Goal: Information Seeking & Learning: Learn about a topic

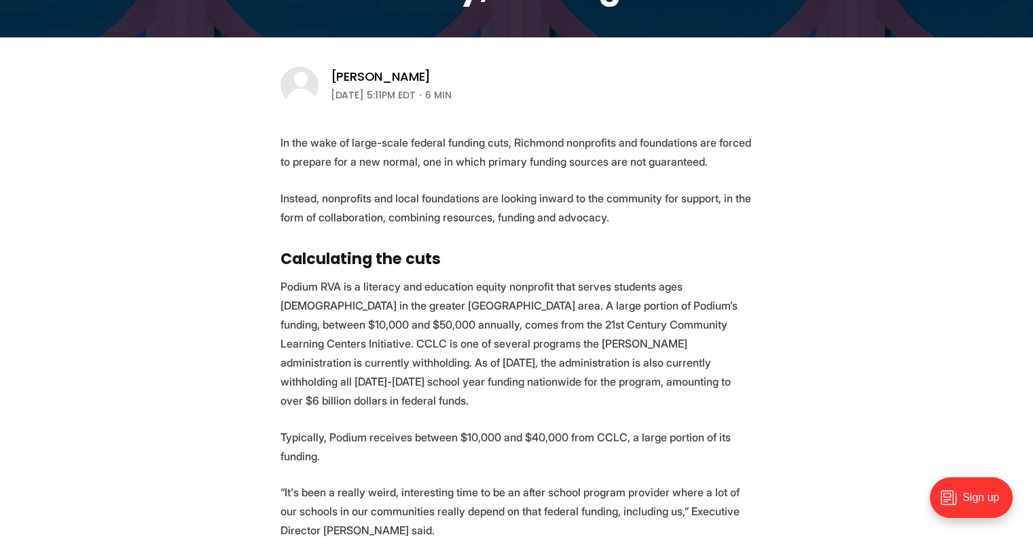
scroll to position [411, 0]
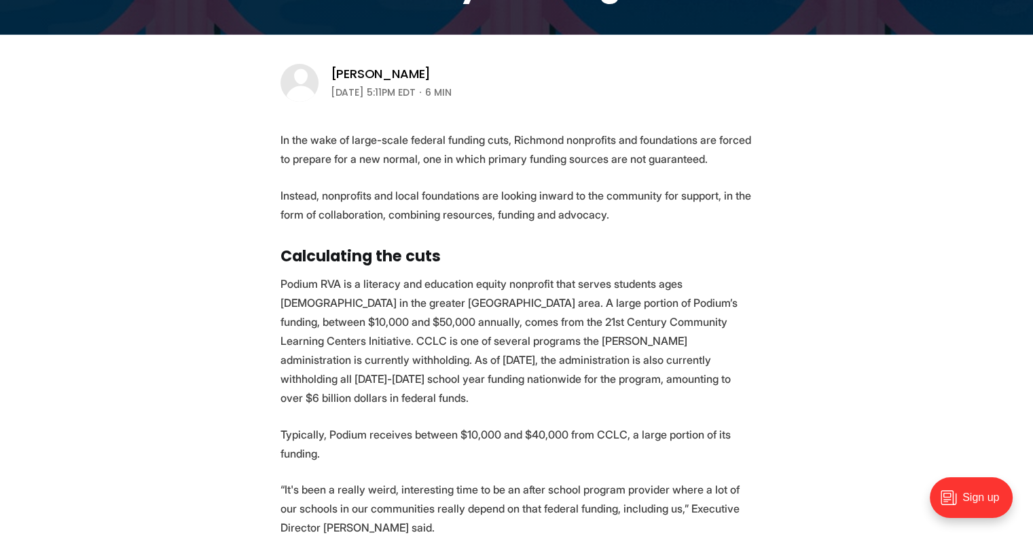
click at [339, 192] on p "Instead, nonprofits and local foundations are looking inward to the community f…" at bounding box center [516, 205] width 473 height 38
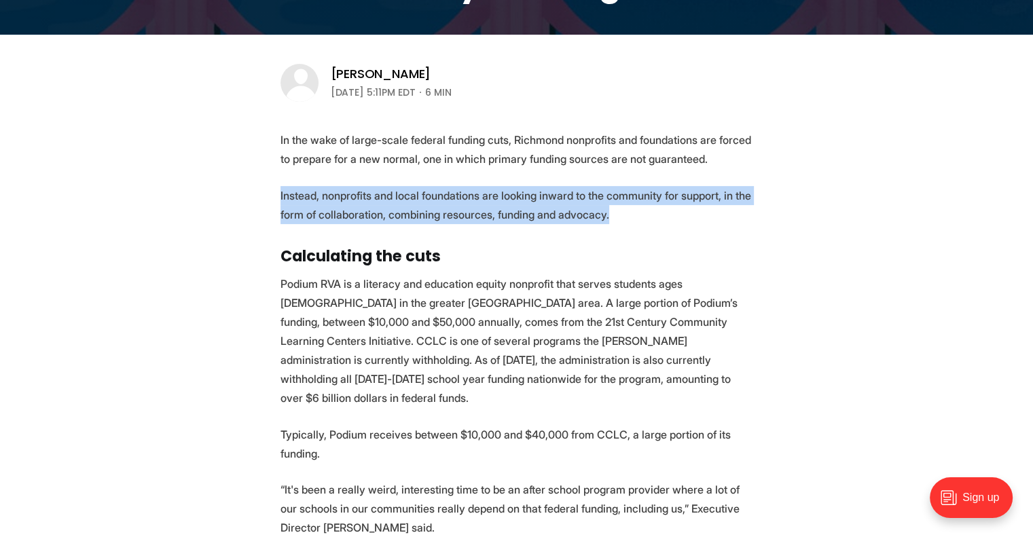
click at [339, 192] on p "Instead, nonprofits and local foundations are looking inward to the community f…" at bounding box center [516, 205] width 473 height 38
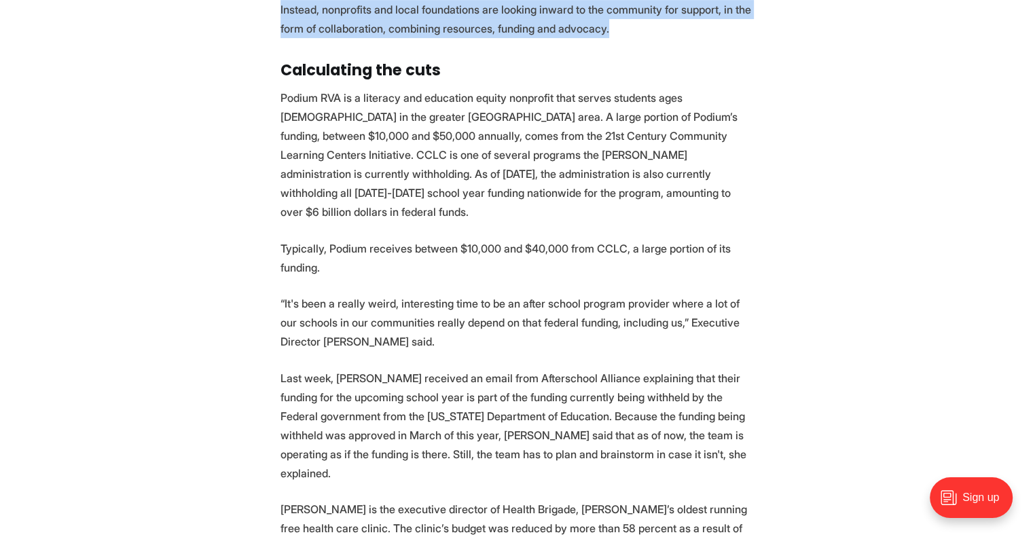
scroll to position [599, 0]
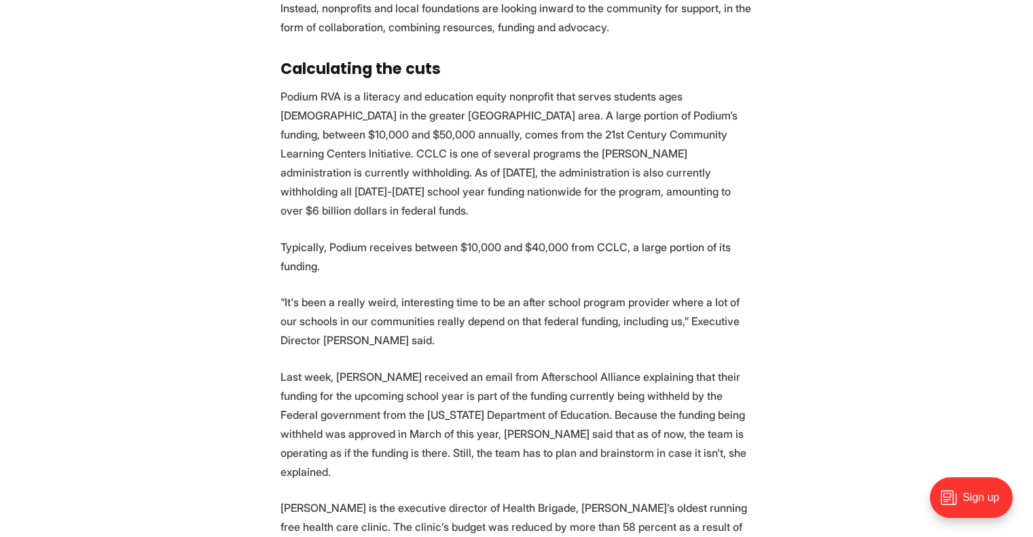
click at [376, 98] on p "Podium RVA is a literacy and education equity nonprofit that serves students ag…" at bounding box center [516, 153] width 473 height 133
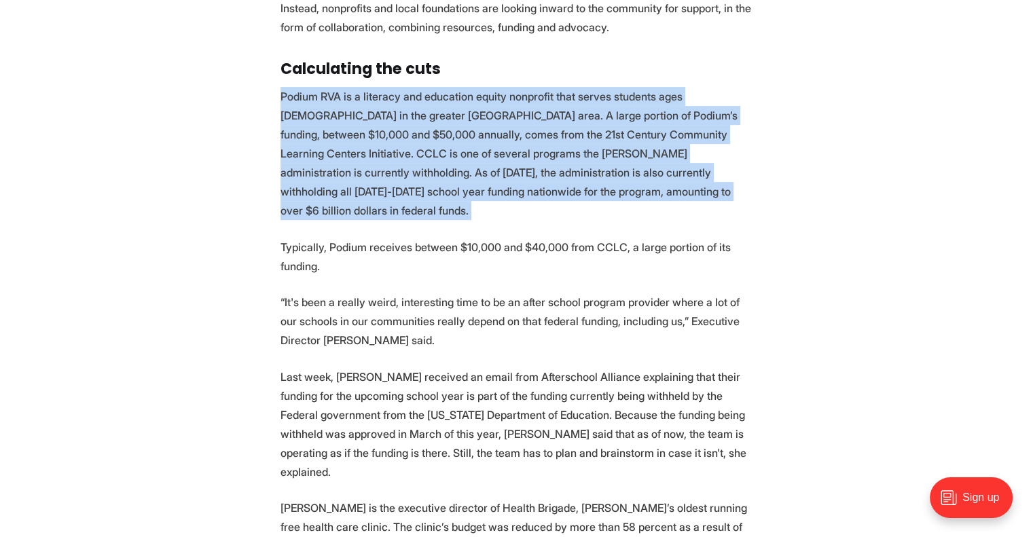
click at [376, 98] on p "Podium RVA is a literacy and education equity nonprofit that serves students ag…" at bounding box center [516, 153] width 473 height 133
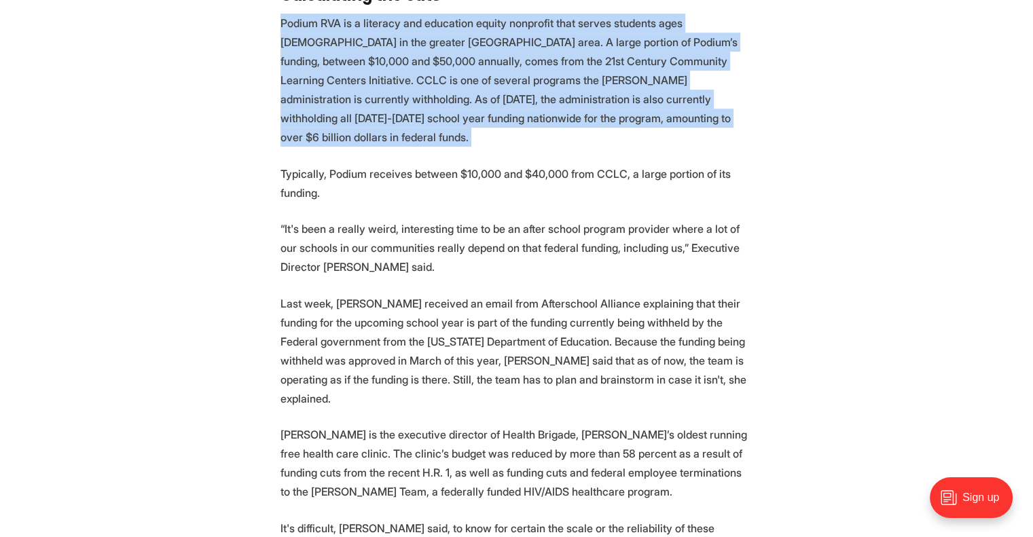
scroll to position [684, 0]
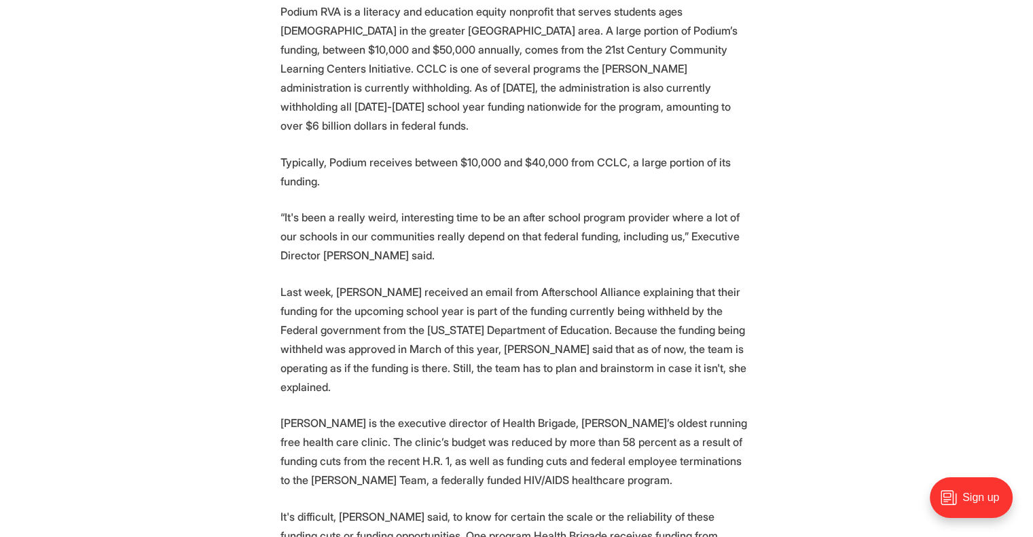
click at [384, 285] on p "Last week, [PERSON_NAME] received an email from Afterschool Alliance explaining…" at bounding box center [516, 339] width 473 height 114
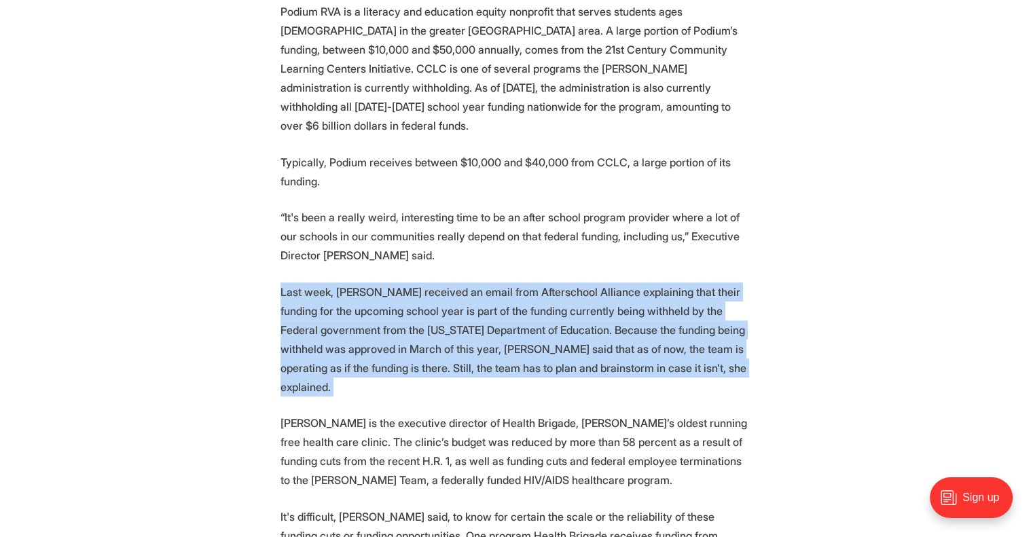
click at [384, 285] on p "Last week, [PERSON_NAME] received an email from Afterschool Alliance explaining…" at bounding box center [516, 339] width 473 height 114
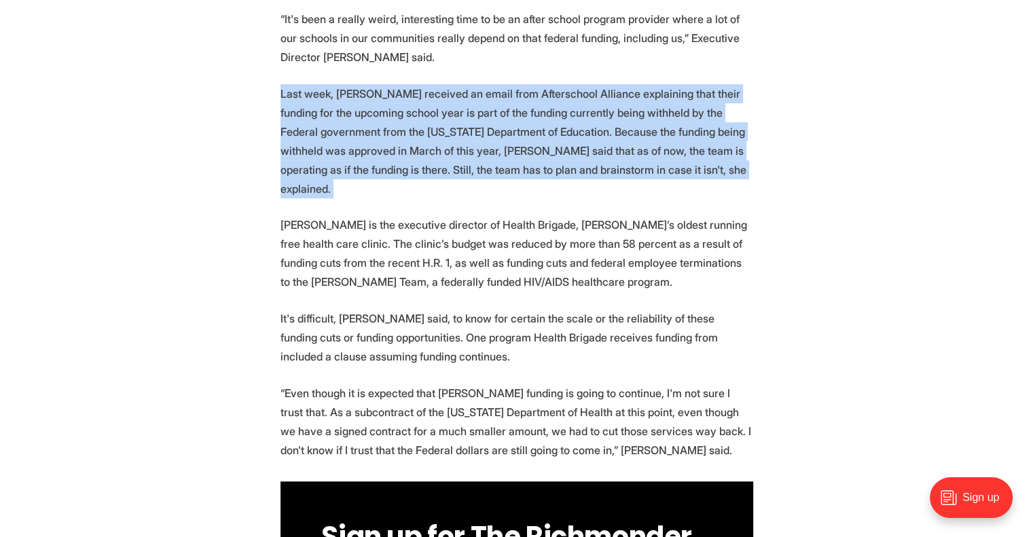
scroll to position [892, 0]
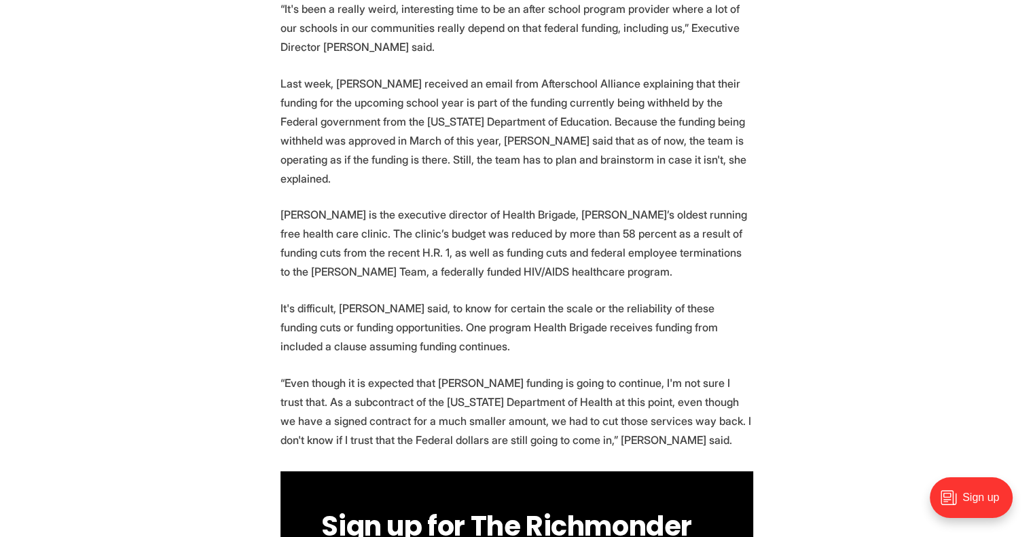
click at [388, 215] on p "[PERSON_NAME] is the executive director of Health Brigade, [PERSON_NAME]’s olde…" at bounding box center [516, 243] width 473 height 76
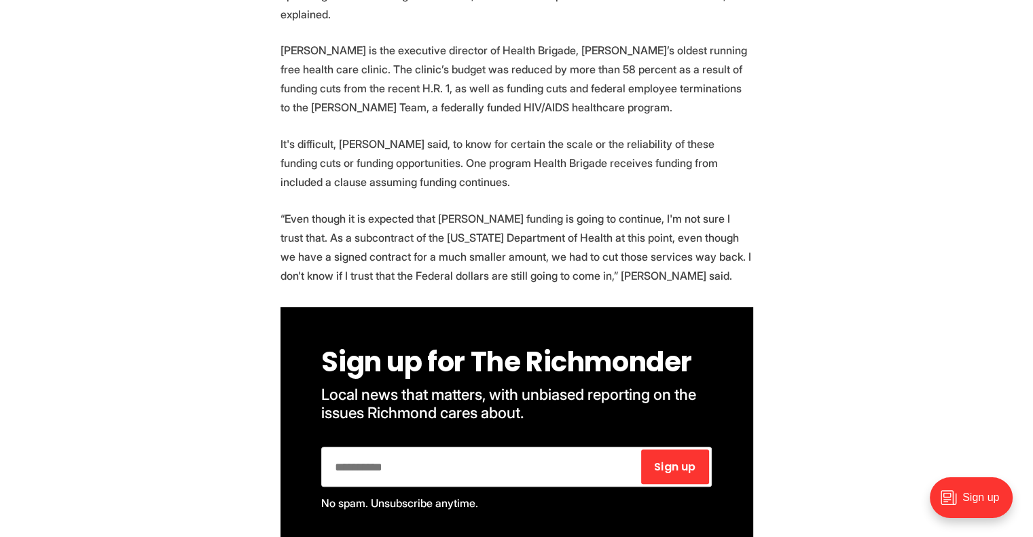
scroll to position [1062, 0]
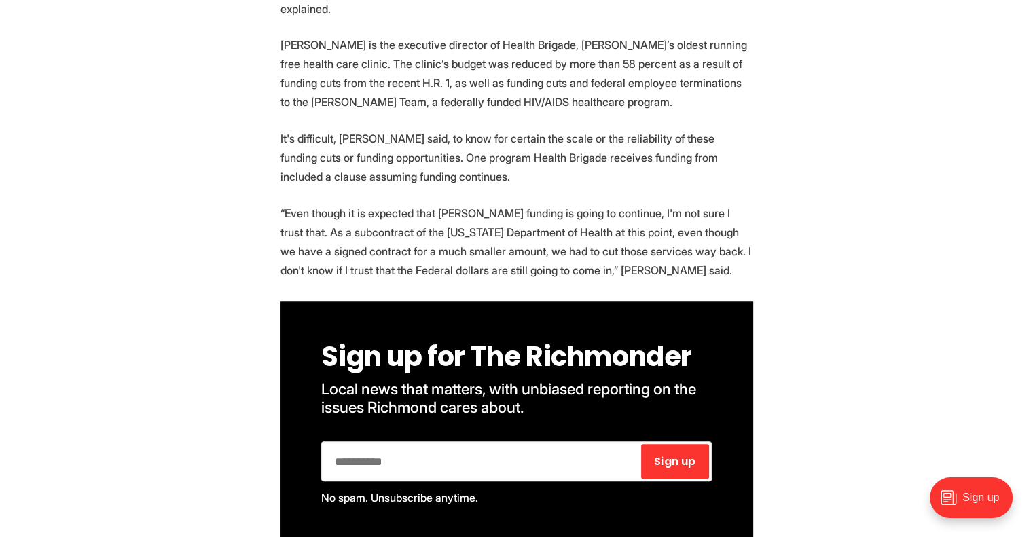
click at [372, 204] on p "“Even though it is expected that [PERSON_NAME] funding is going to continue, I'…" at bounding box center [516, 242] width 473 height 76
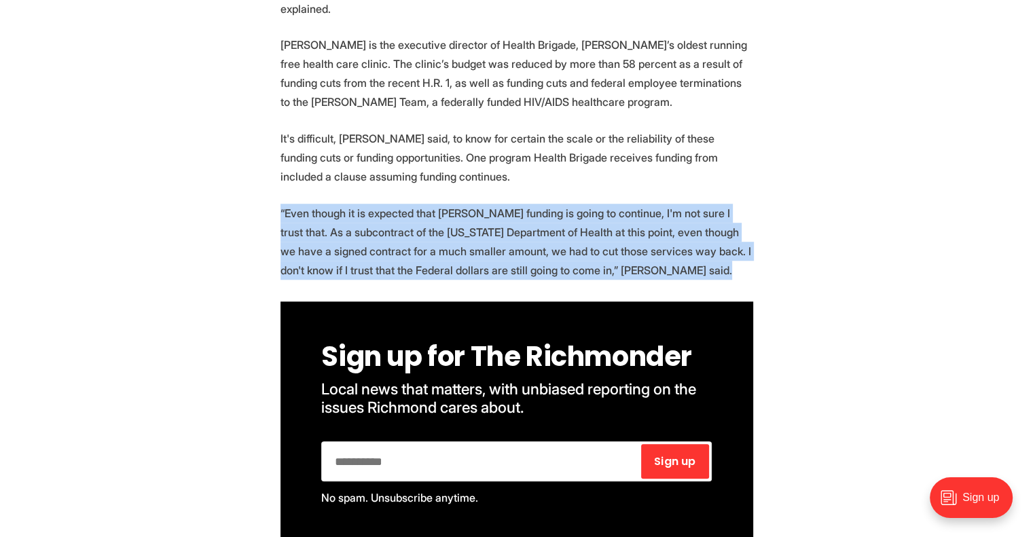
click at [372, 204] on p "“Even though it is expected that [PERSON_NAME] funding is going to continue, I'…" at bounding box center [516, 242] width 473 height 76
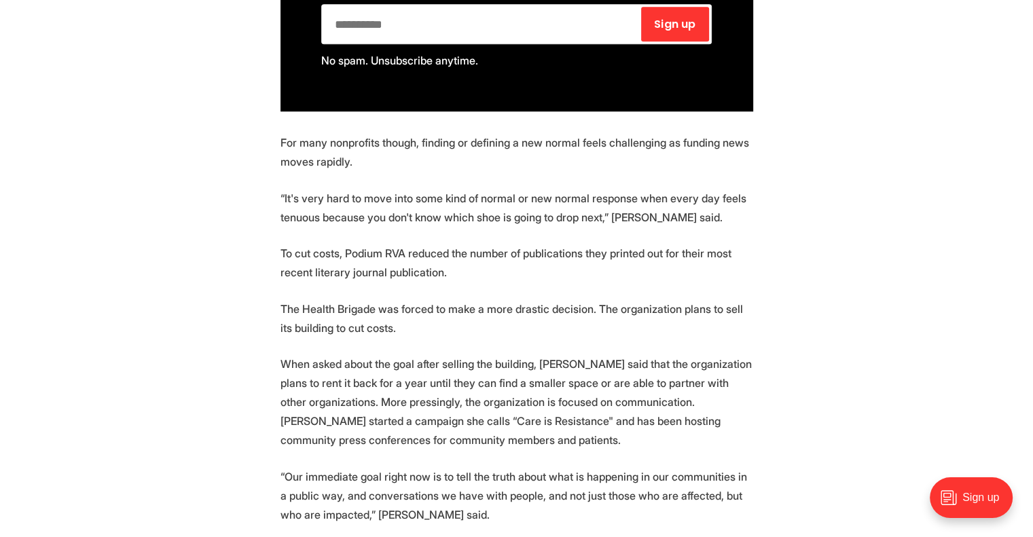
scroll to position [1499, 0]
click at [332, 244] on p "To cut costs, Podium RVA reduced the number of publications they printed out fo…" at bounding box center [516, 263] width 473 height 38
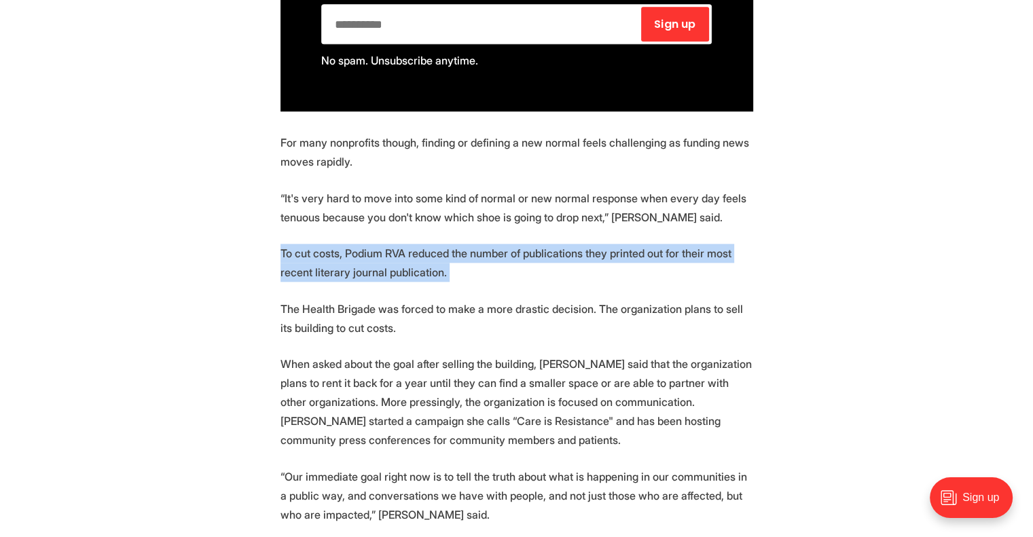
click at [332, 244] on p "To cut costs, Podium RVA reduced the number of publications they printed out fo…" at bounding box center [516, 263] width 473 height 38
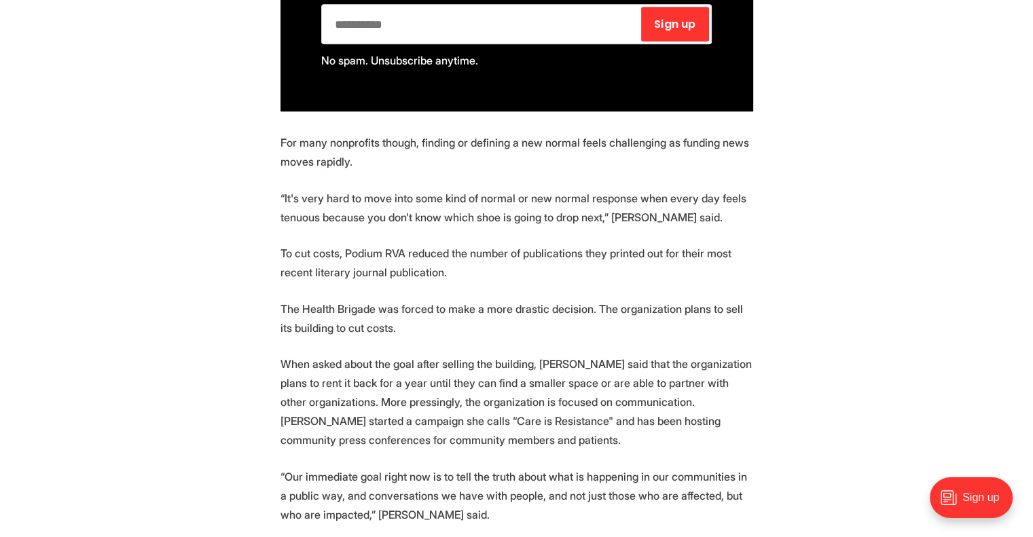
click at [328, 299] on p "The Health Brigade was forced to make a more drastic decision. The organization…" at bounding box center [516, 318] width 473 height 38
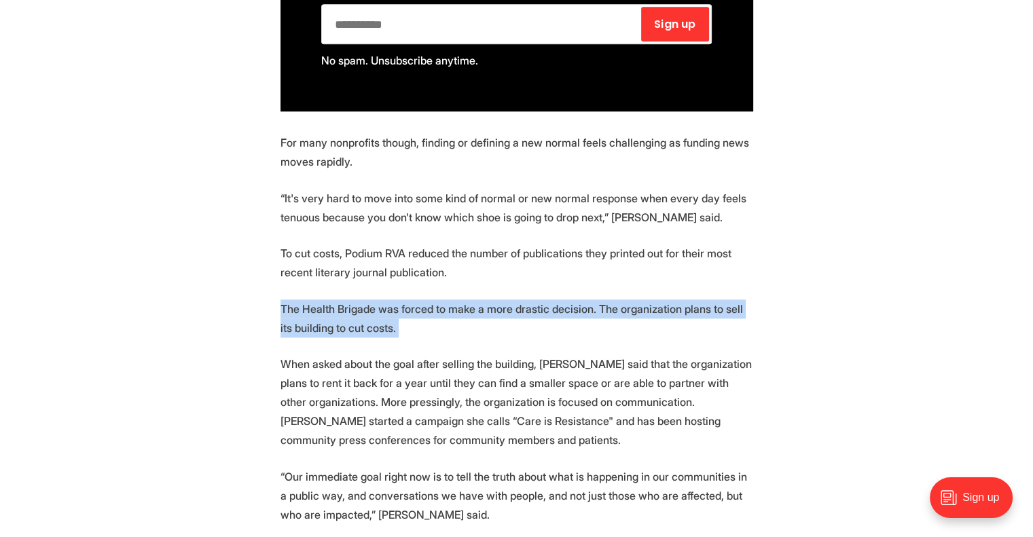
click at [328, 299] on p "The Health Brigade was forced to make a more drastic decision. The organization…" at bounding box center [516, 318] width 473 height 38
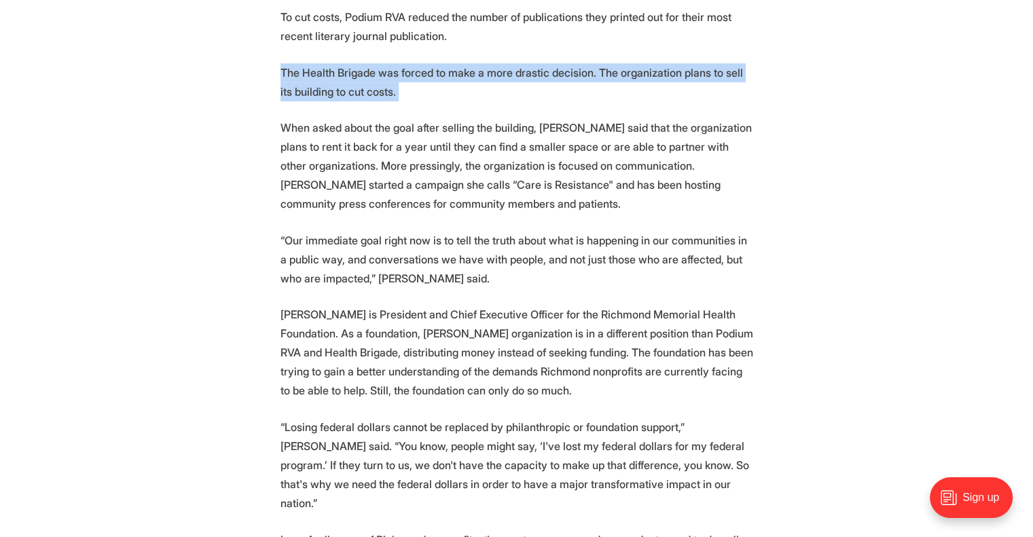
scroll to position [1735, 0]
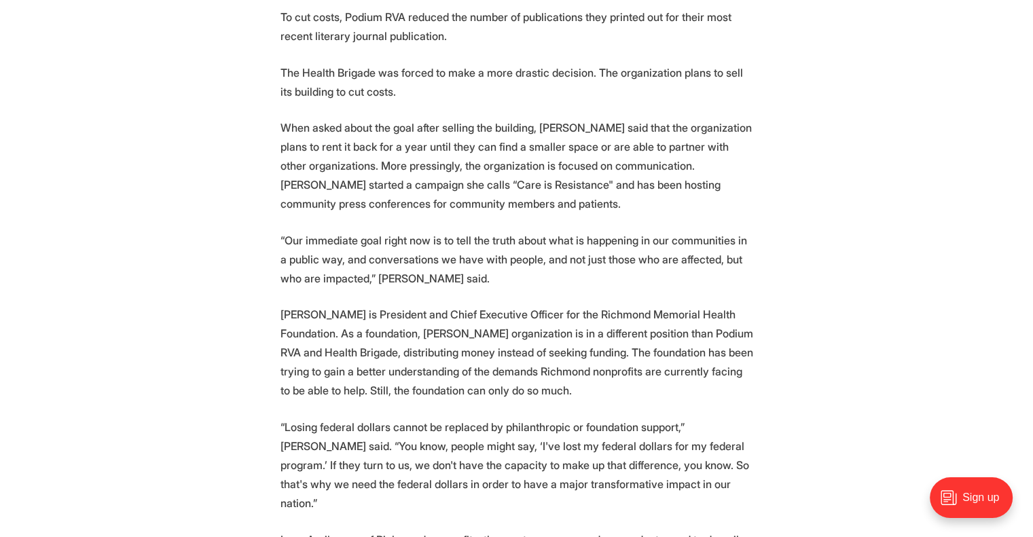
click at [323, 118] on p "When asked about the goal after selling the building, [PERSON_NAME] said that t…" at bounding box center [516, 165] width 473 height 95
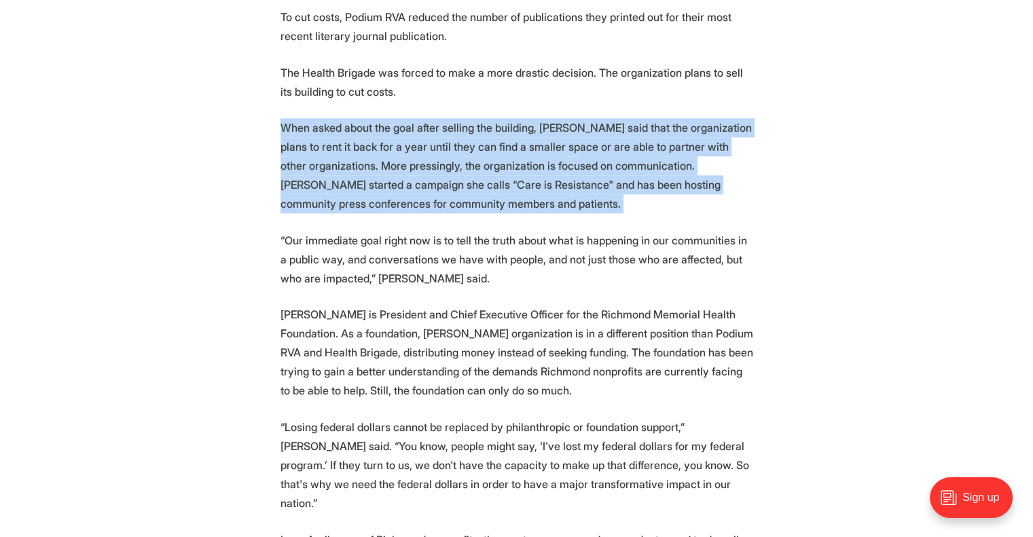
click at [323, 118] on p "When asked about the goal after selling the building, [PERSON_NAME] said that t…" at bounding box center [516, 165] width 473 height 95
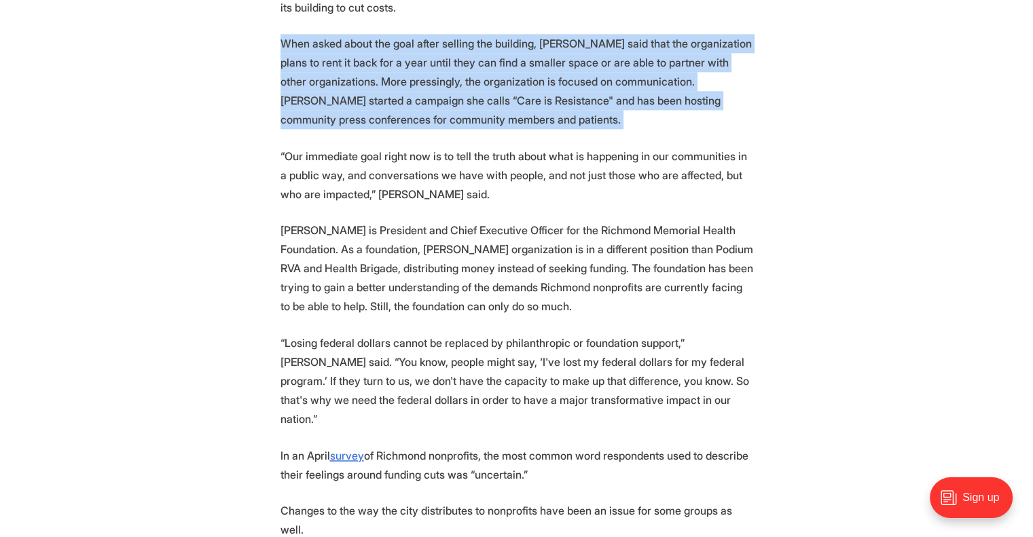
scroll to position [1822, 0]
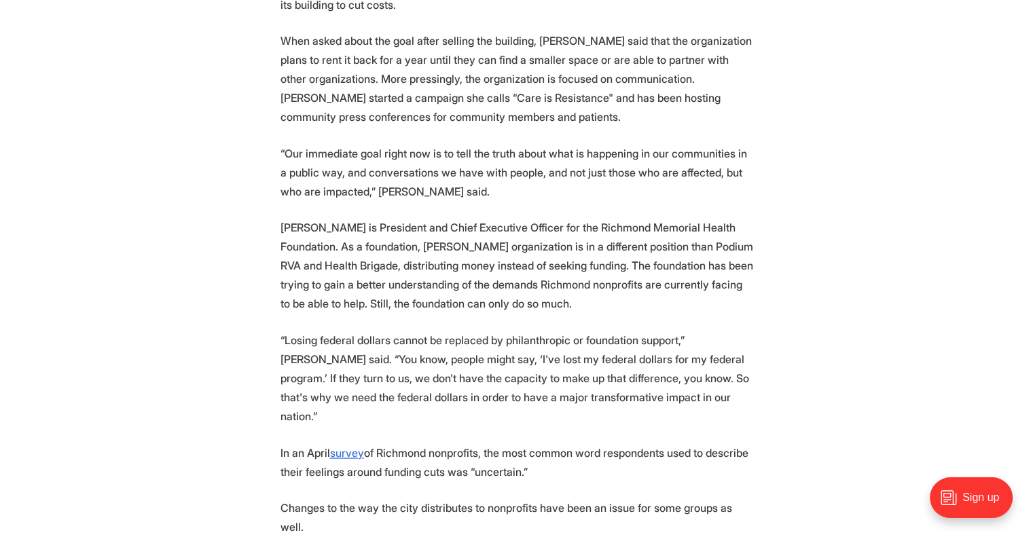
click at [325, 218] on p "[PERSON_NAME] is President and Chief Executive Officer for the Richmond Memoria…" at bounding box center [516, 265] width 473 height 95
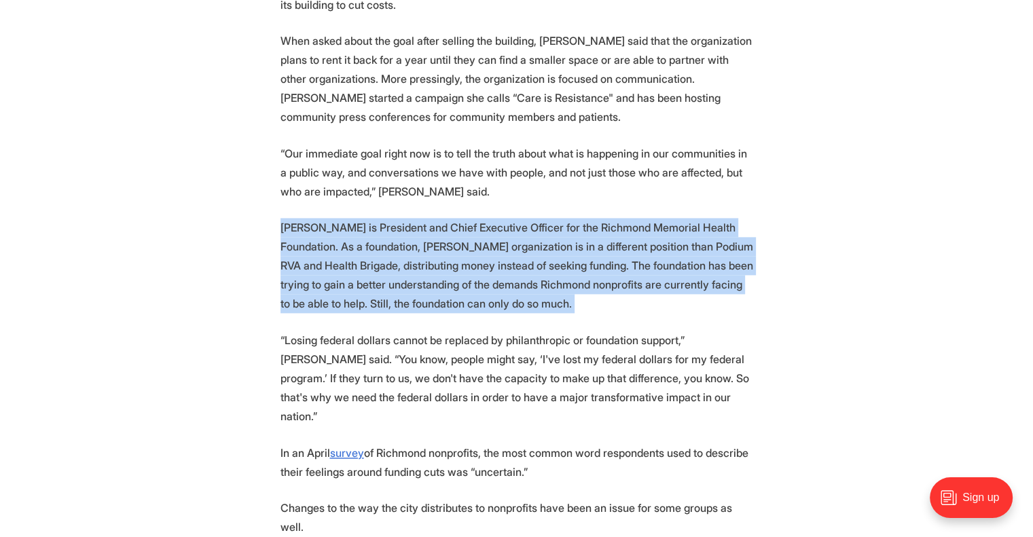
click at [325, 218] on p "[PERSON_NAME] is President and Chief Executive Officer for the Richmond Memoria…" at bounding box center [516, 265] width 473 height 95
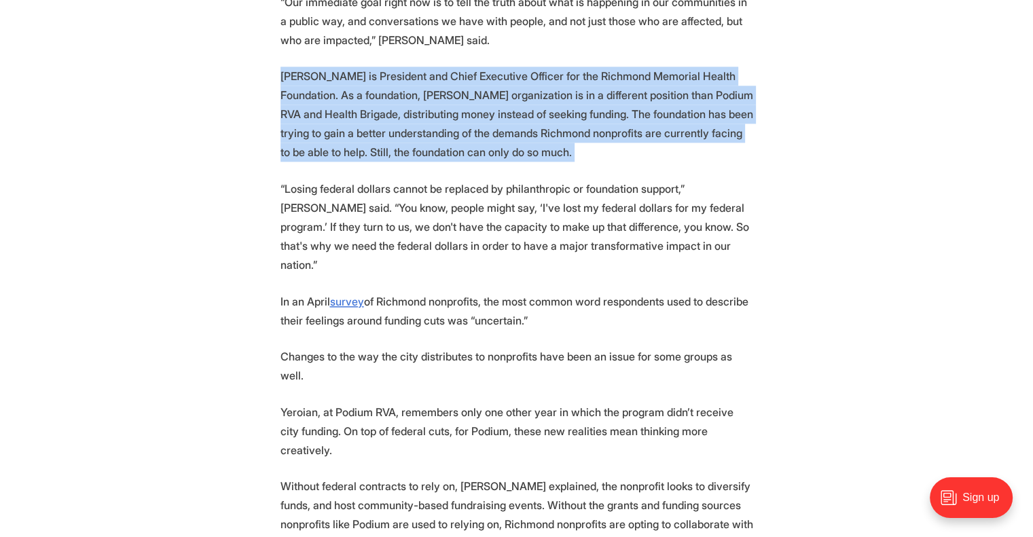
scroll to position [1977, 0]
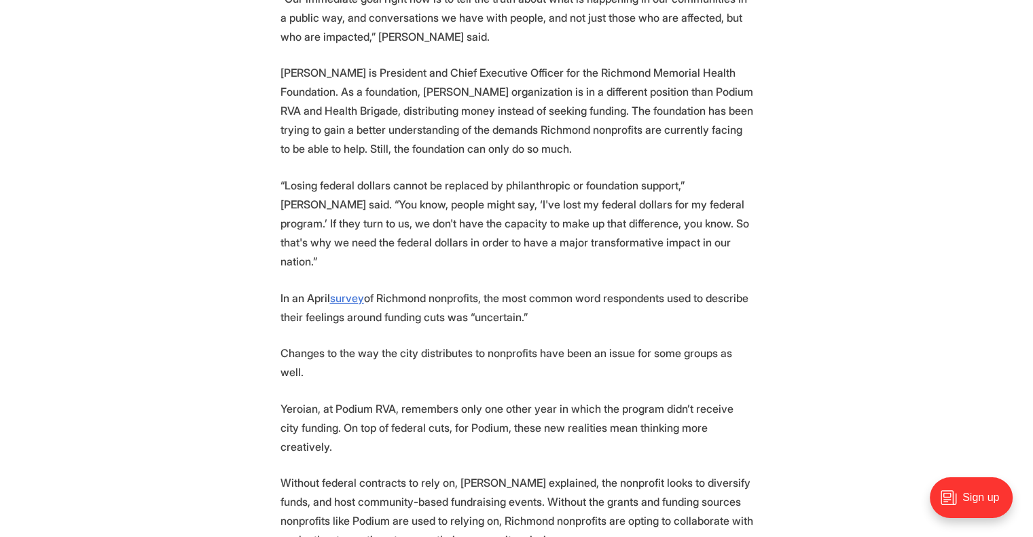
click at [325, 176] on p "“Losing federal dollars cannot be replaced by philanthropic or foundation suppo…" at bounding box center [516, 223] width 473 height 95
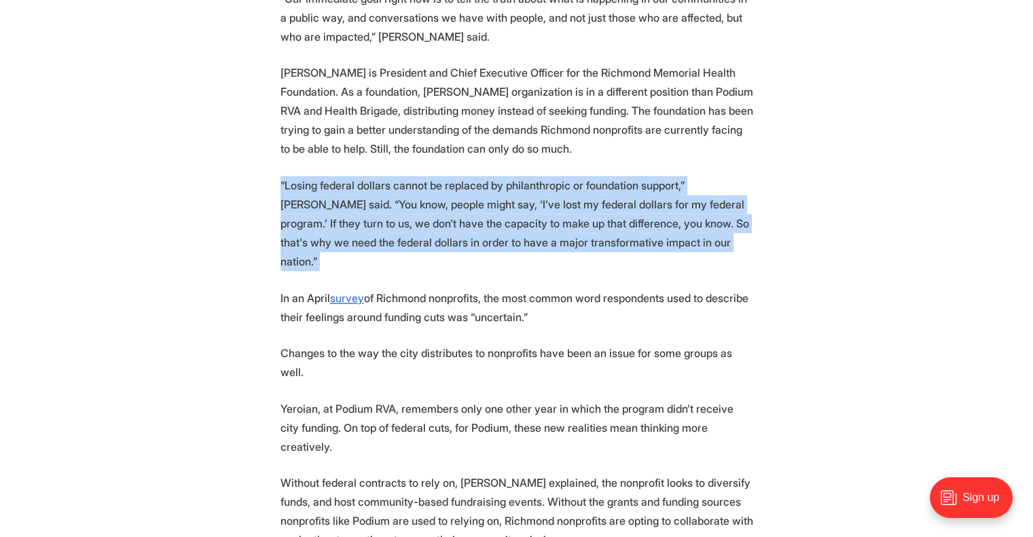
click at [325, 176] on p "“Losing federal dollars cannot be replaced by philanthropic or foundation suppo…" at bounding box center [516, 223] width 473 height 95
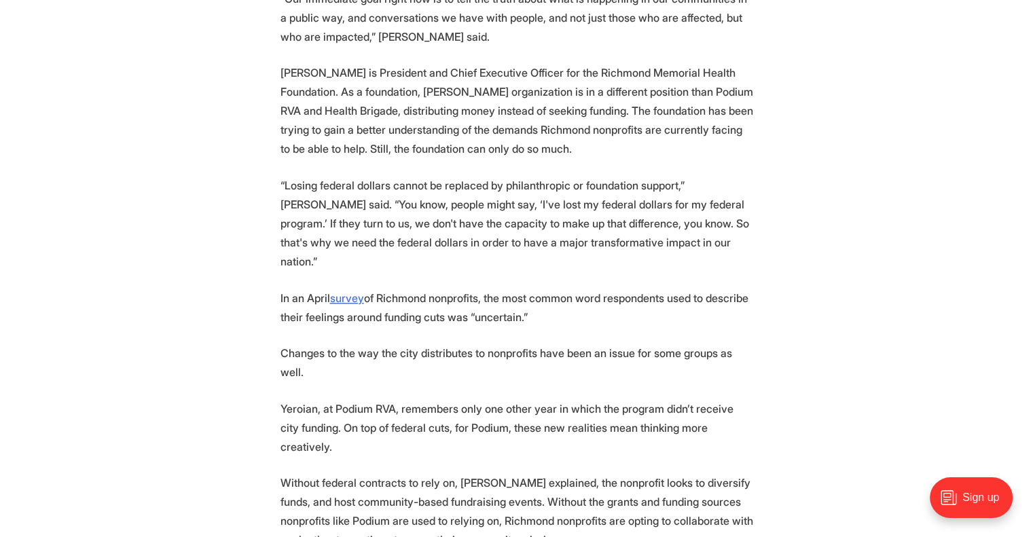
click at [303, 344] on p "Changes to the way the city distributes to nonprofits have been an issue for so…" at bounding box center [516, 363] width 473 height 38
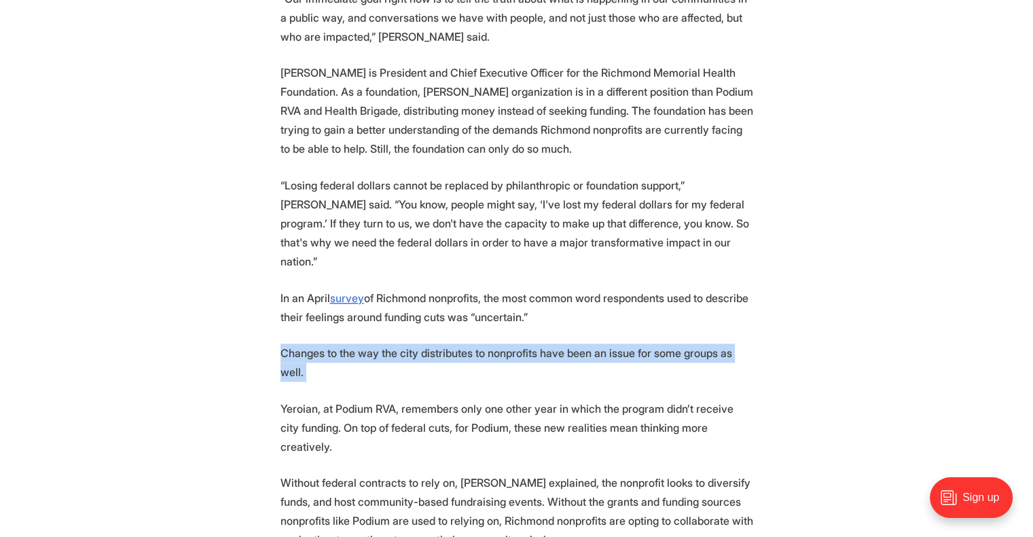
click at [303, 344] on p "Changes to the way the city distributes to nonprofits have been an issue for so…" at bounding box center [516, 363] width 473 height 38
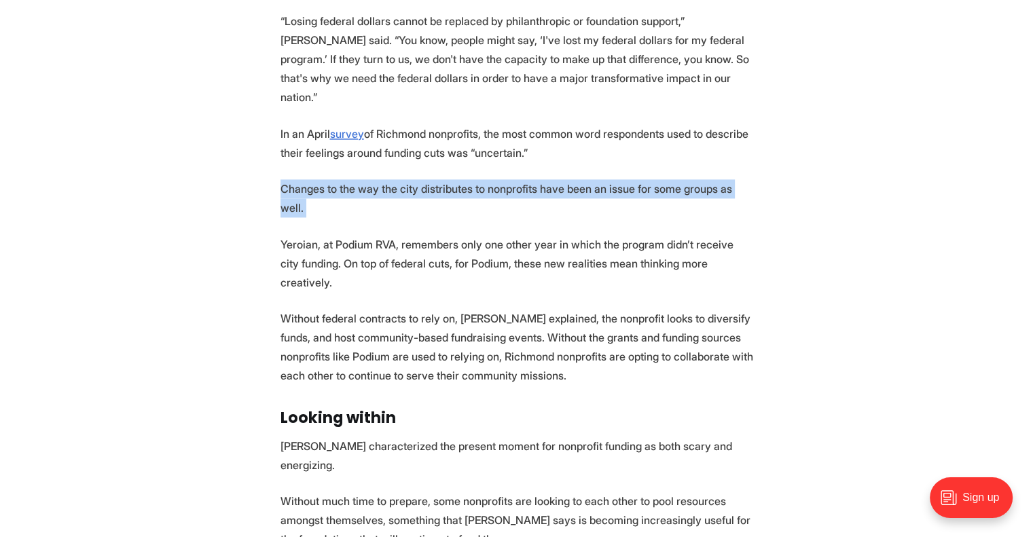
scroll to position [2147, 0]
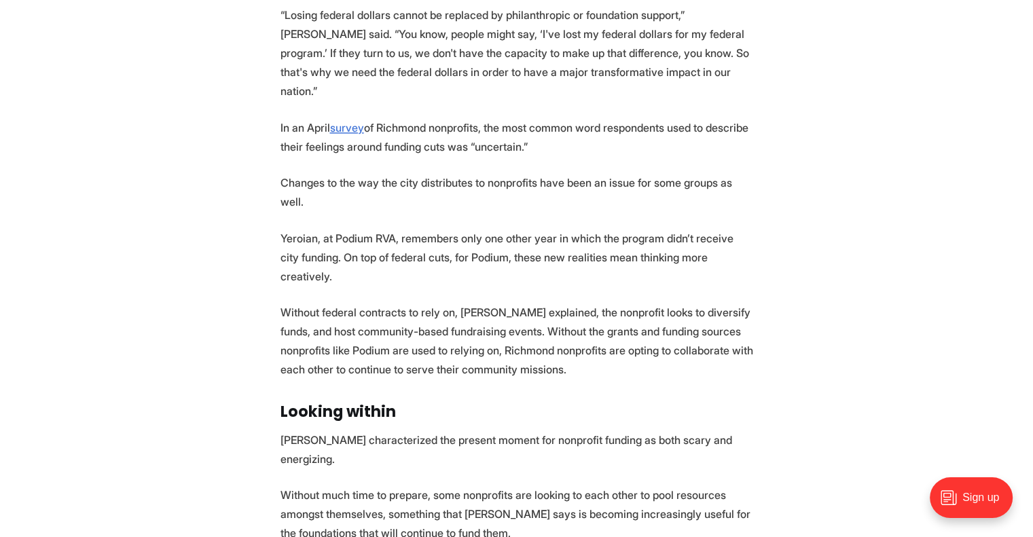
click at [312, 303] on p "Without federal contracts to rely on, [PERSON_NAME] explained, the nonprofit lo…" at bounding box center [516, 341] width 473 height 76
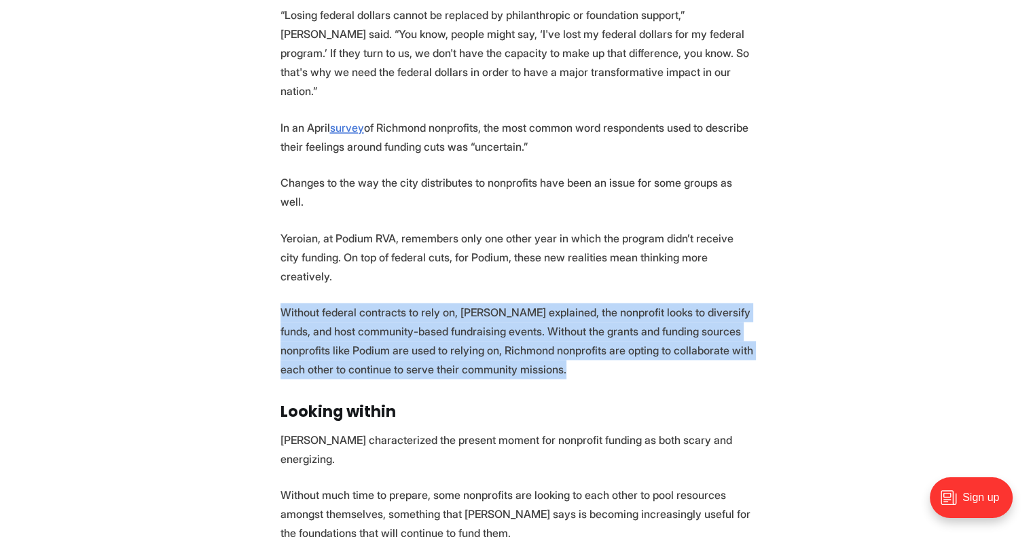
click at [312, 303] on p "Without federal contracts to rely on, [PERSON_NAME] explained, the nonprofit lo…" at bounding box center [516, 341] width 473 height 76
